Goal: Information Seeking & Learning: Learn about a topic

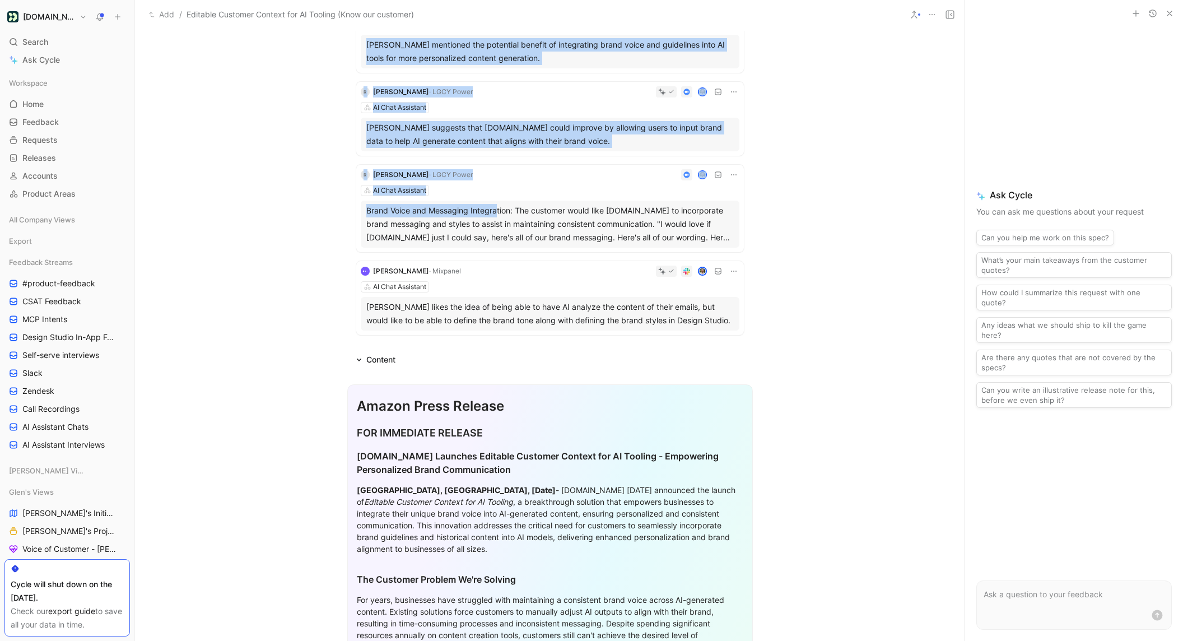
scroll to position [254, 0]
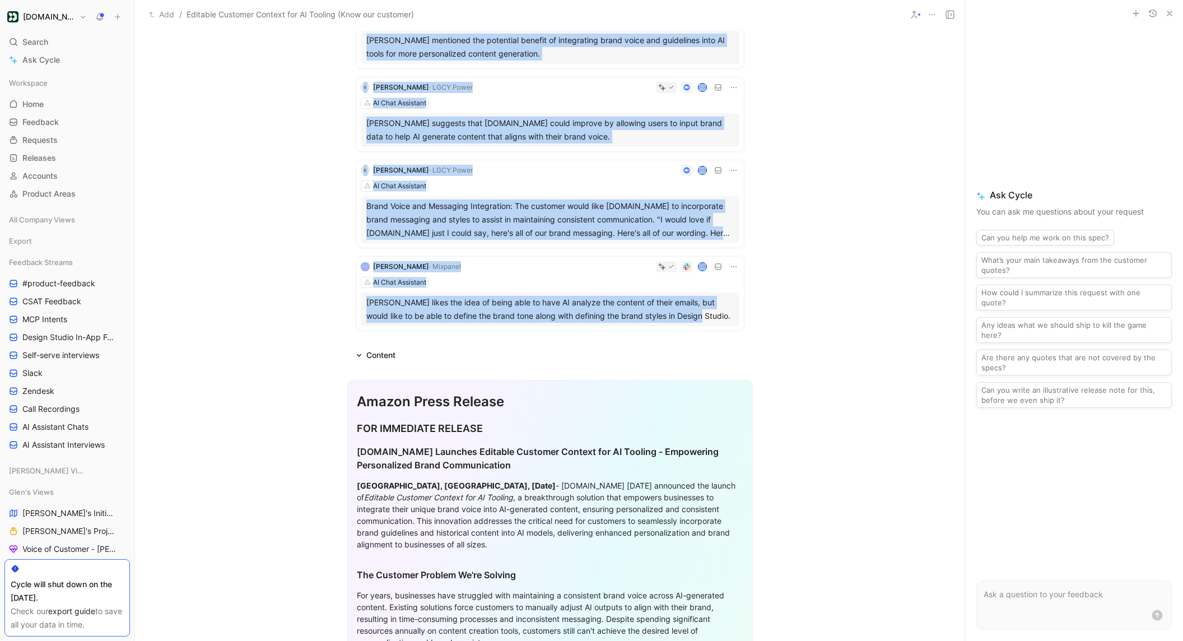
drag, startPoint x: 351, startPoint y: 64, endPoint x: 685, endPoint y: 321, distance: 420.9
click at [685, 321] on div "Comment Add cover Add release note Write Editable Customer Context for AI Tooli…" at bounding box center [549, 335] width 829 height 611
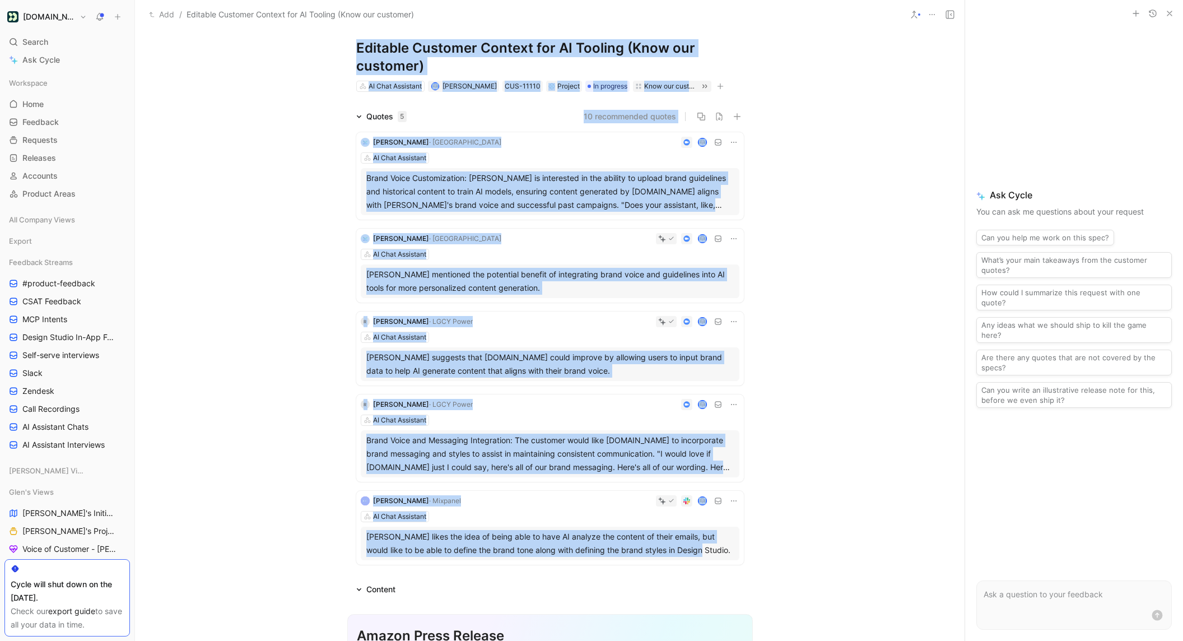
scroll to position [0, 0]
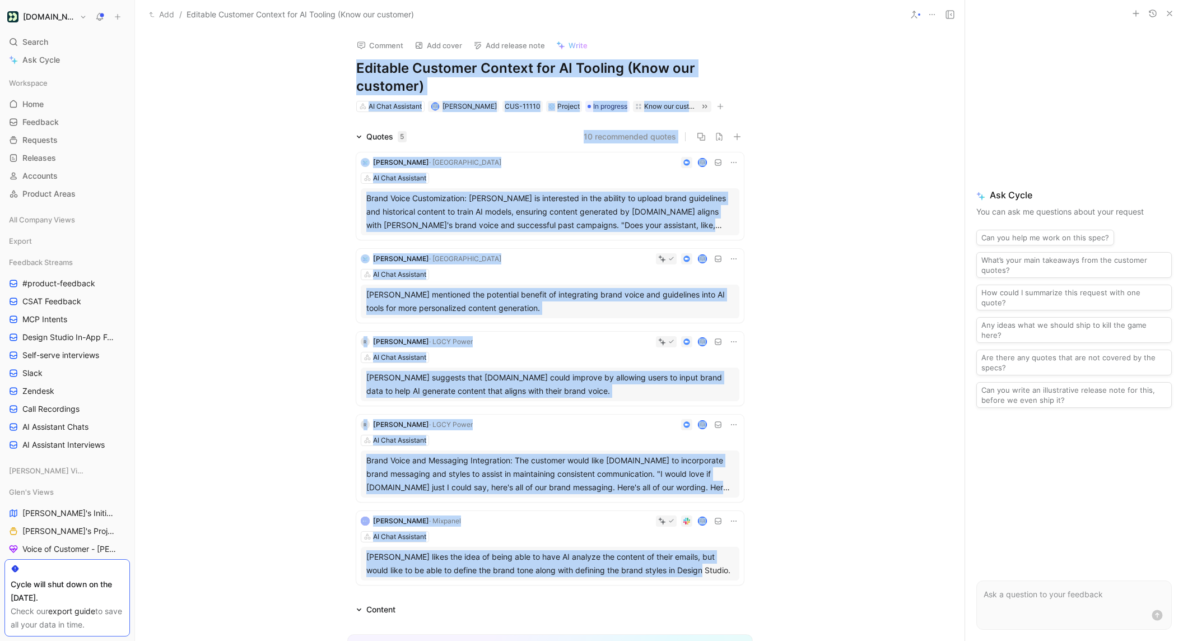
copy div "Loremips Dolorsit Ametcon adi EL Seddoei (Temp inc utlabore) ET Dolo Magnaaliq …"
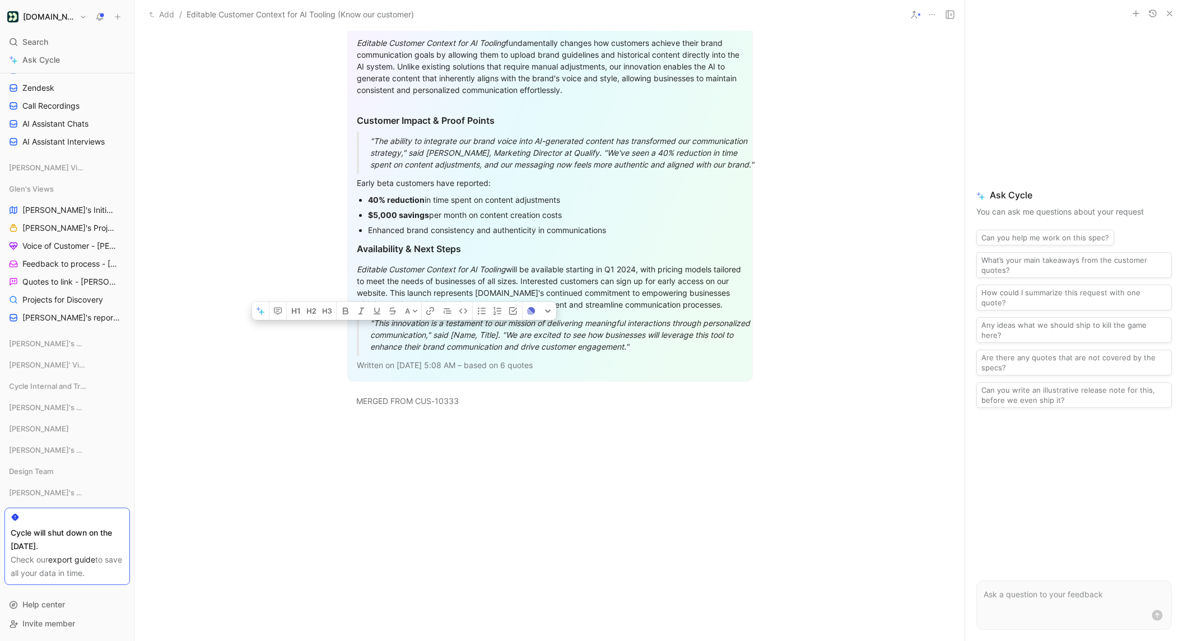
scroll to position [933, 0]
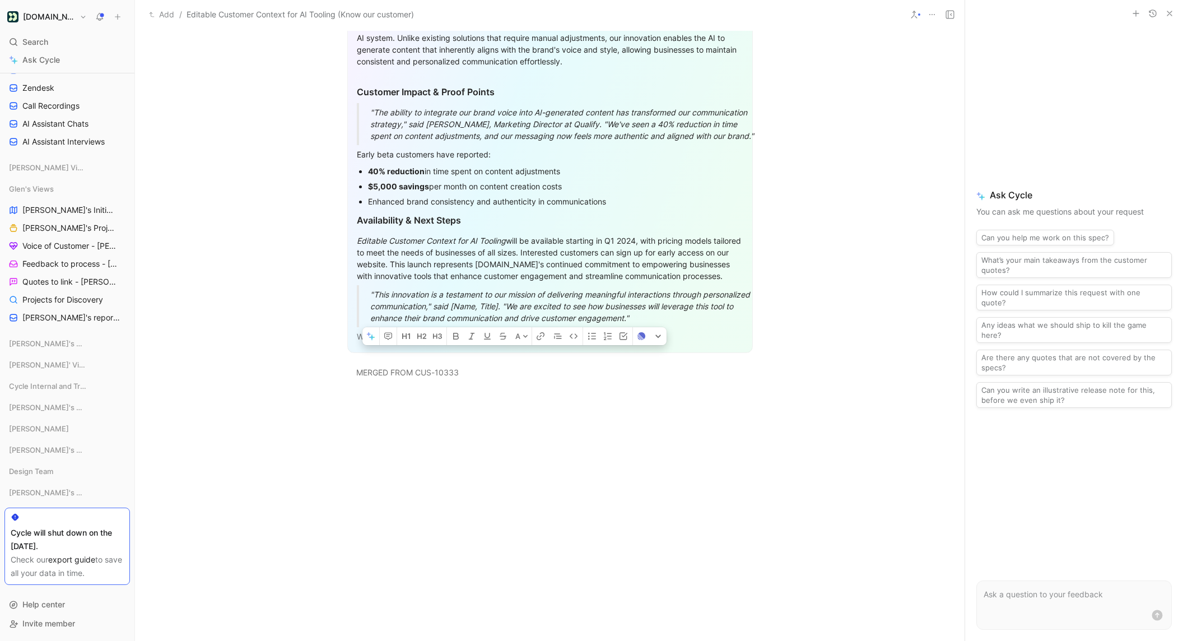
drag, startPoint x: 357, startPoint y: 179, endPoint x: 706, endPoint y: 313, distance: 373.9
click at [706, 313] on div "Amazon Press Release FOR IMMEDIATE RELEASE [DOMAIN_NAME] Launches Editable Cust…" at bounding box center [549, 27] width 405 height 652
copy div "Amazon Press Release FOR IMMEDIATE RELEASE [DOMAIN_NAME] Launches Editable Cust…"
